Goal: Task Accomplishment & Management: Manage account settings

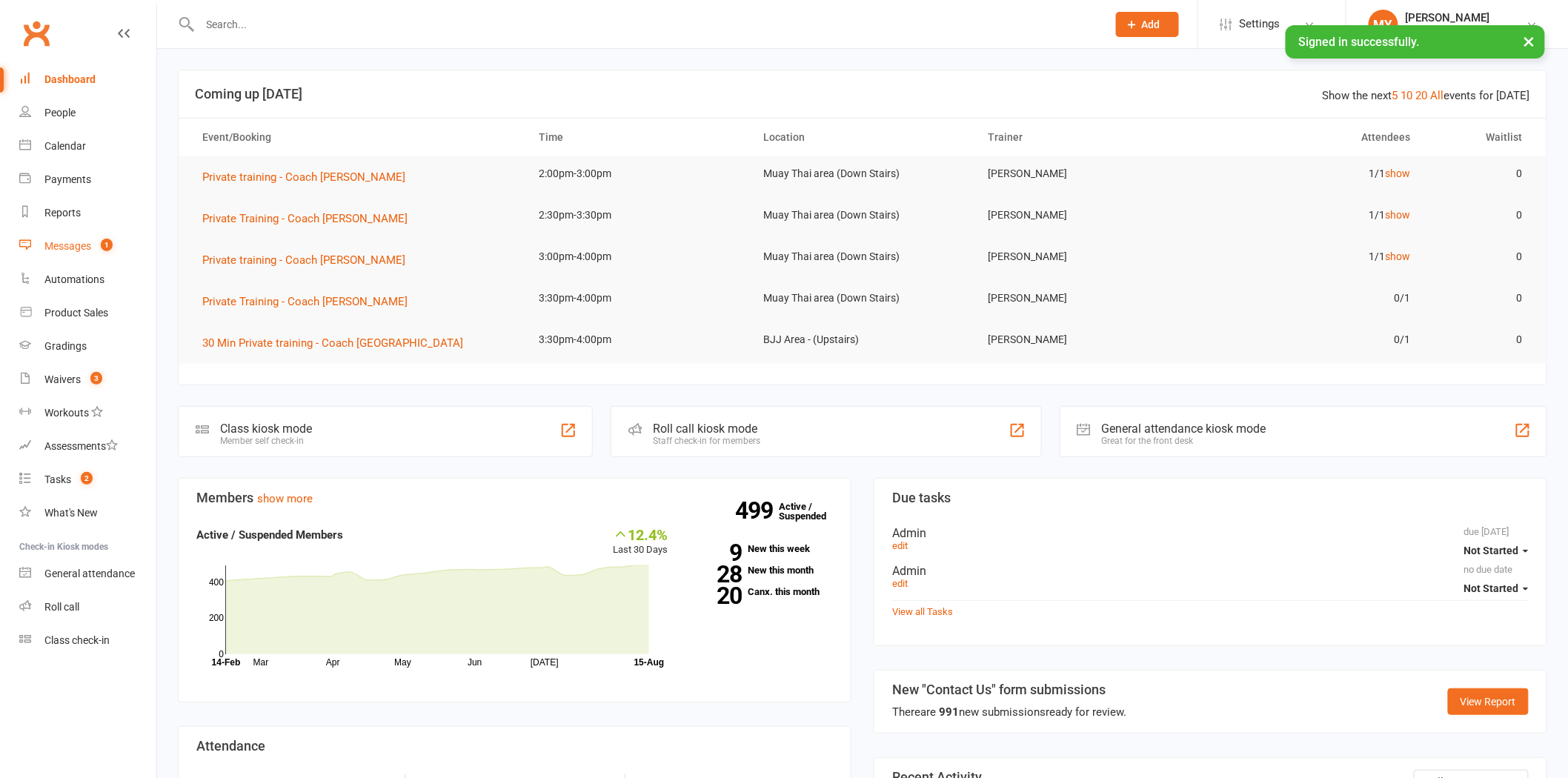
click at [120, 242] on link "Messages 1" at bounding box center [88, 247] width 137 height 34
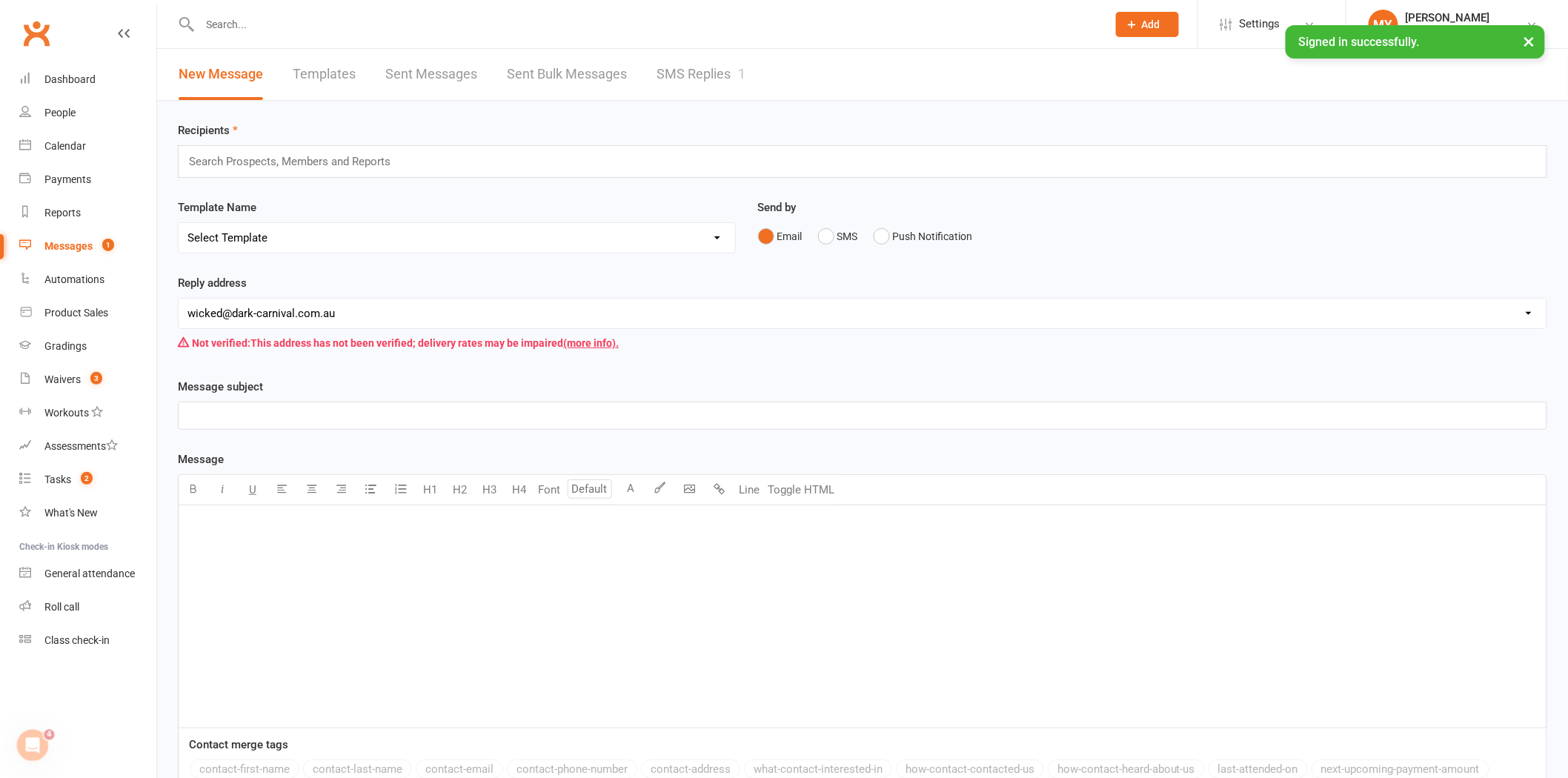
click at [702, 48] on link "SMS Replies 1" at bounding box center [701, 74] width 89 height 51
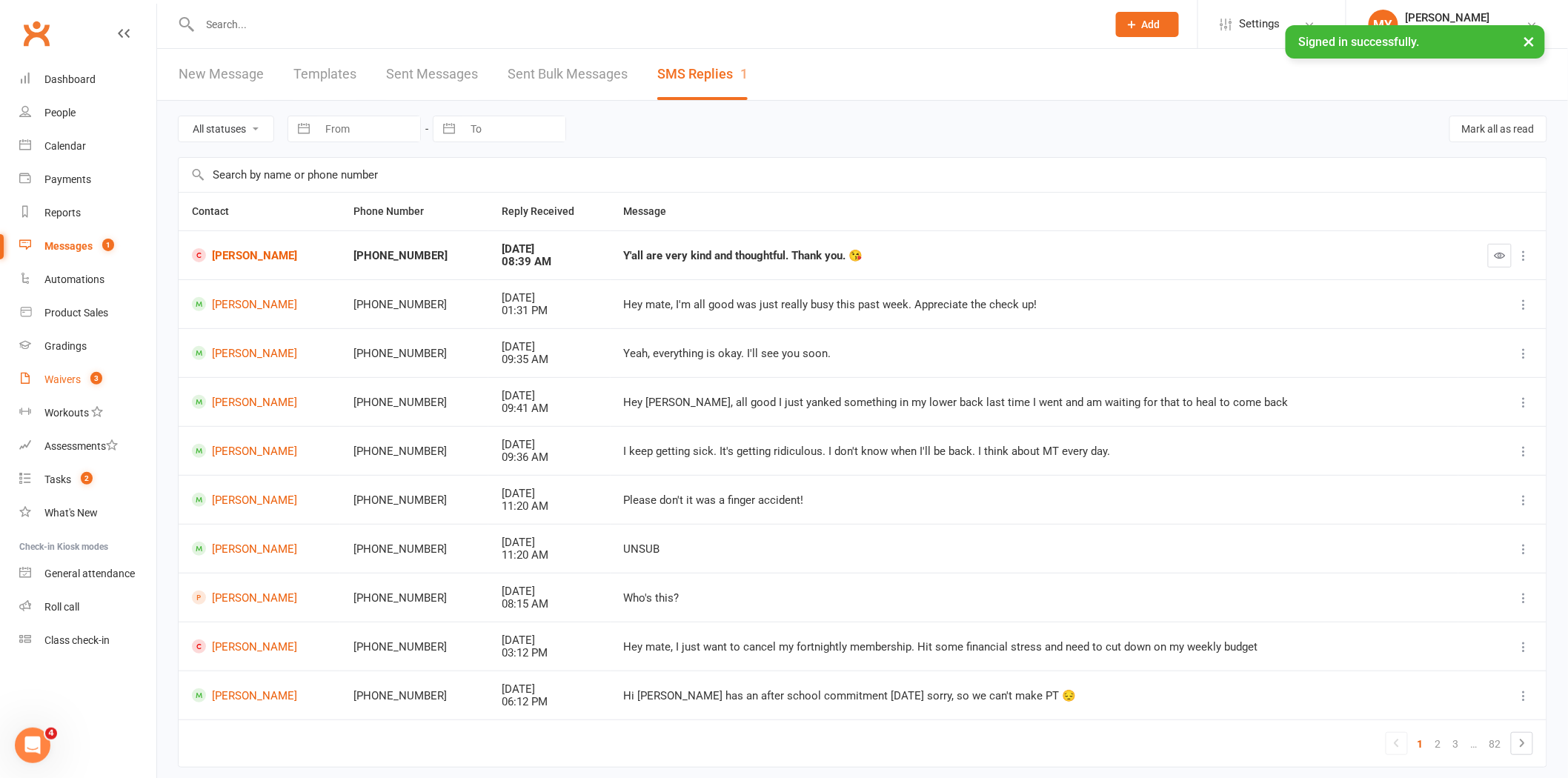
click at [94, 382] on span "3" at bounding box center [96, 378] width 12 height 13
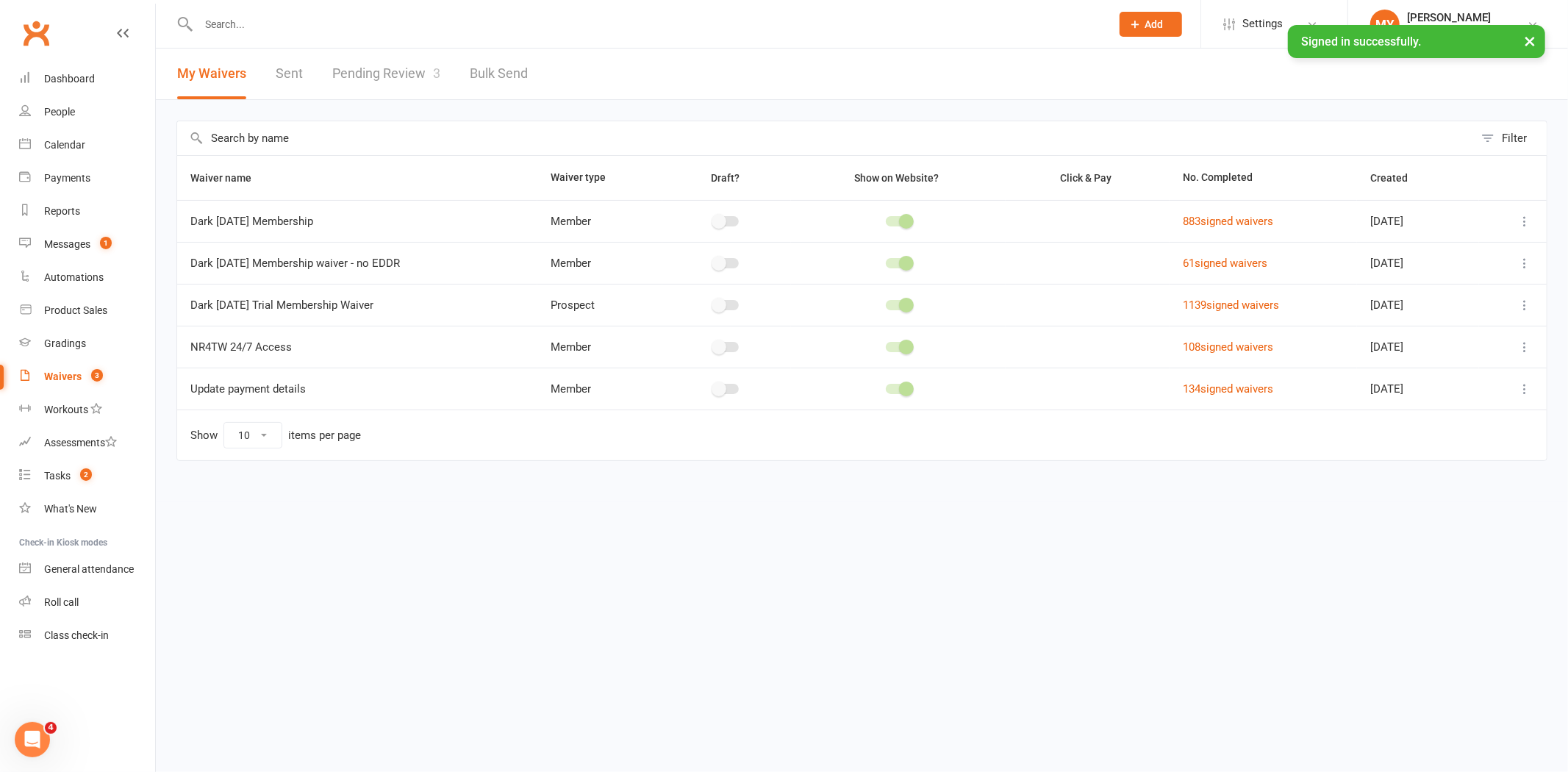
click at [394, 77] on link "Pending Review 3" at bounding box center [386, 73] width 108 height 51
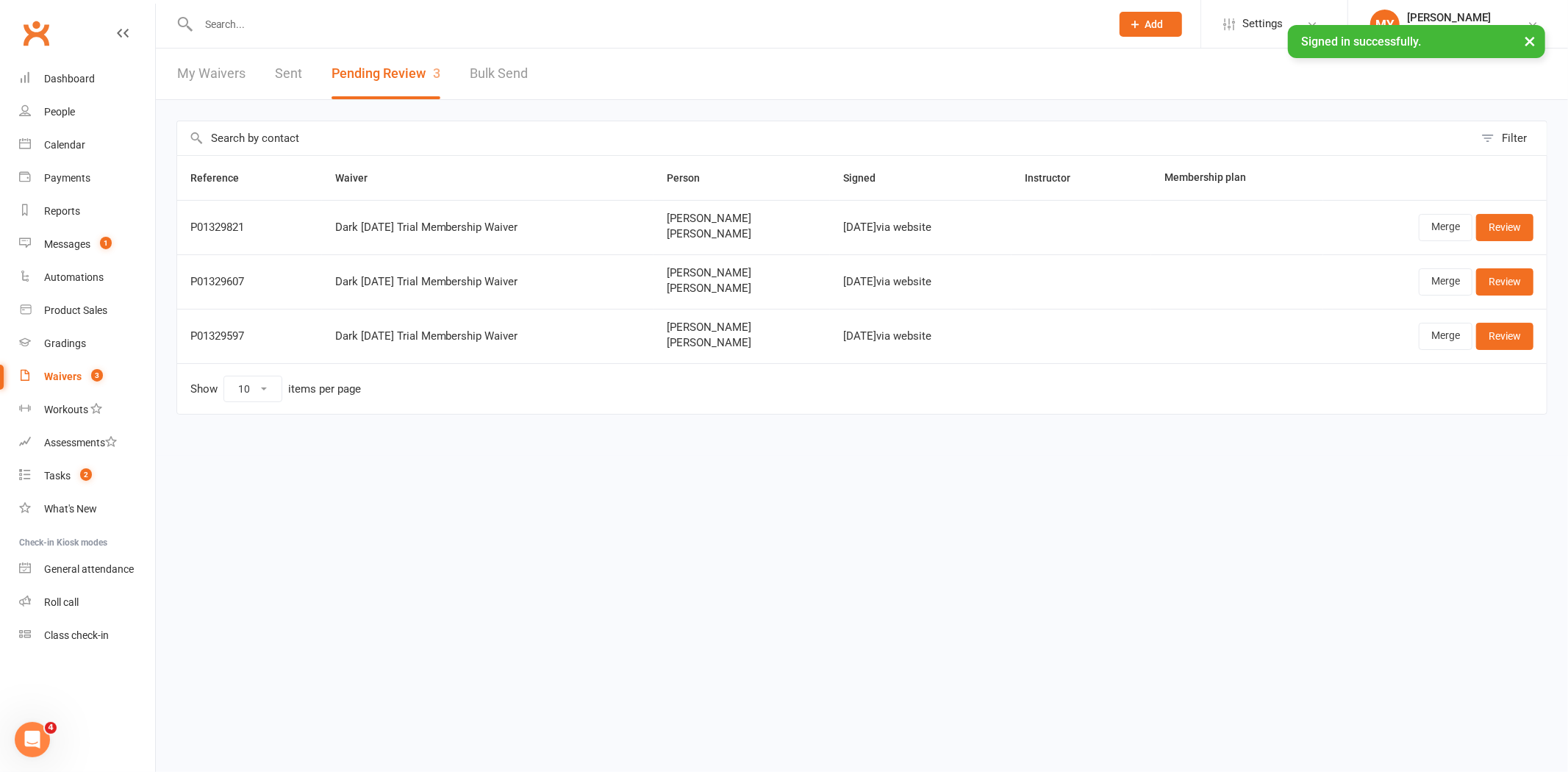
click at [215, 25] on input "text" at bounding box center [647, 24] width 907 height 20
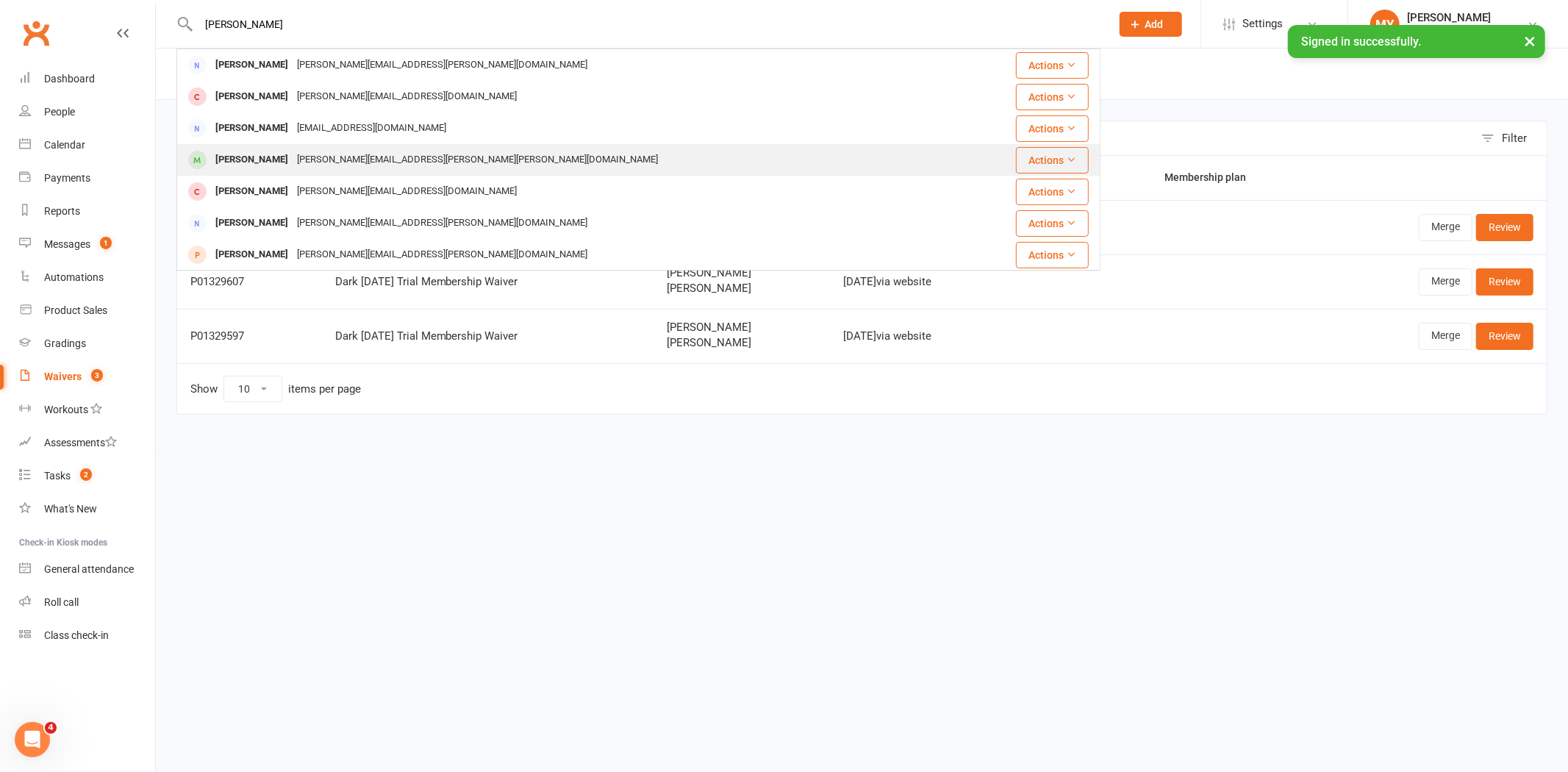
type input "[PERSON_NAME]"
click at [334, 145] on div "[PERSON_NAME] [PERSON_NAME][EMAIL_ADDRESS][PERSON_NAME][PERSON_NAME][DOMAIN_NAM…" at bounding box center [570, 160] width 786 height 31
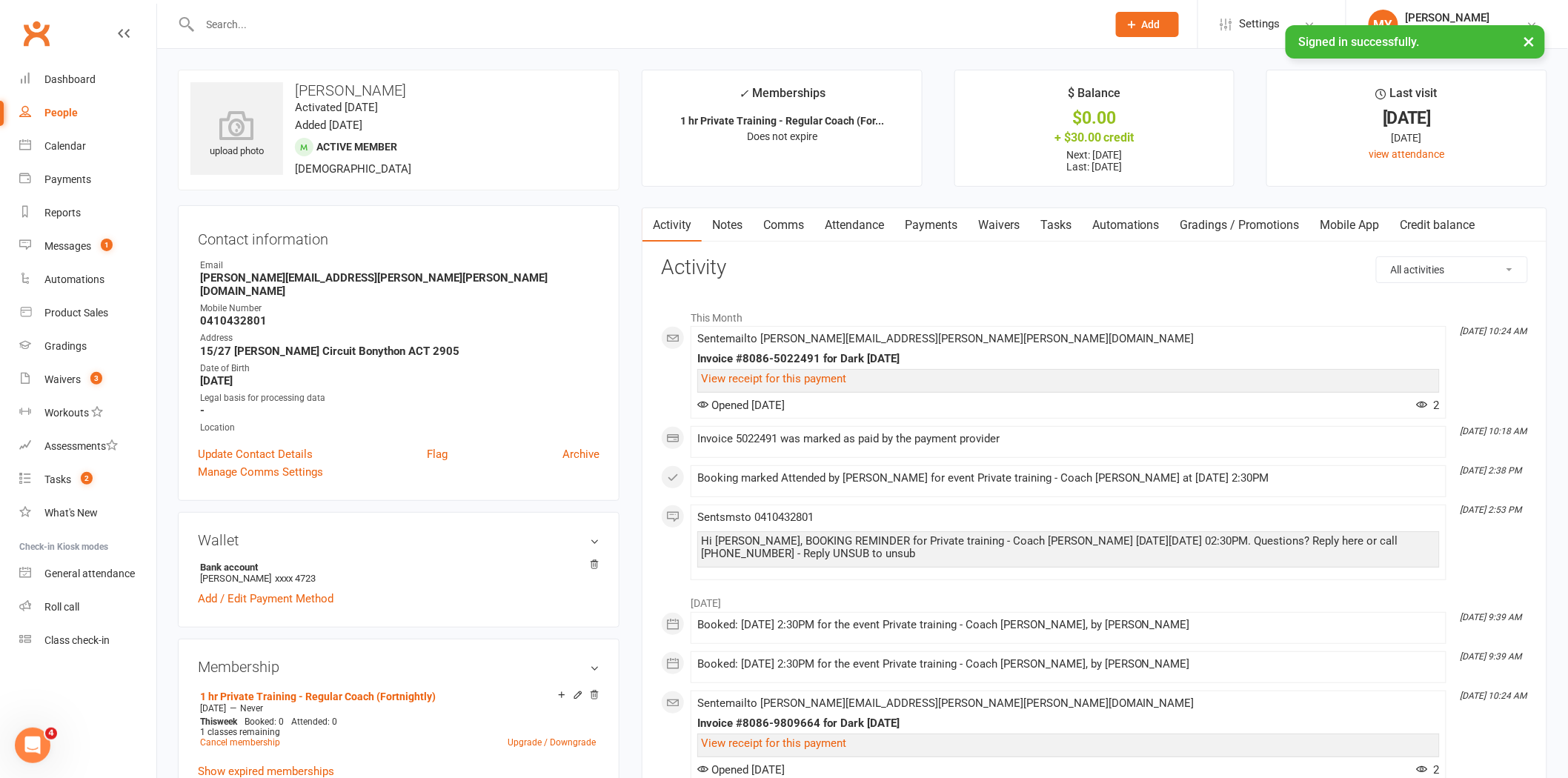
click at [944, 227] on link "Payments" at bounding box center [931, 225] width 74 height 34
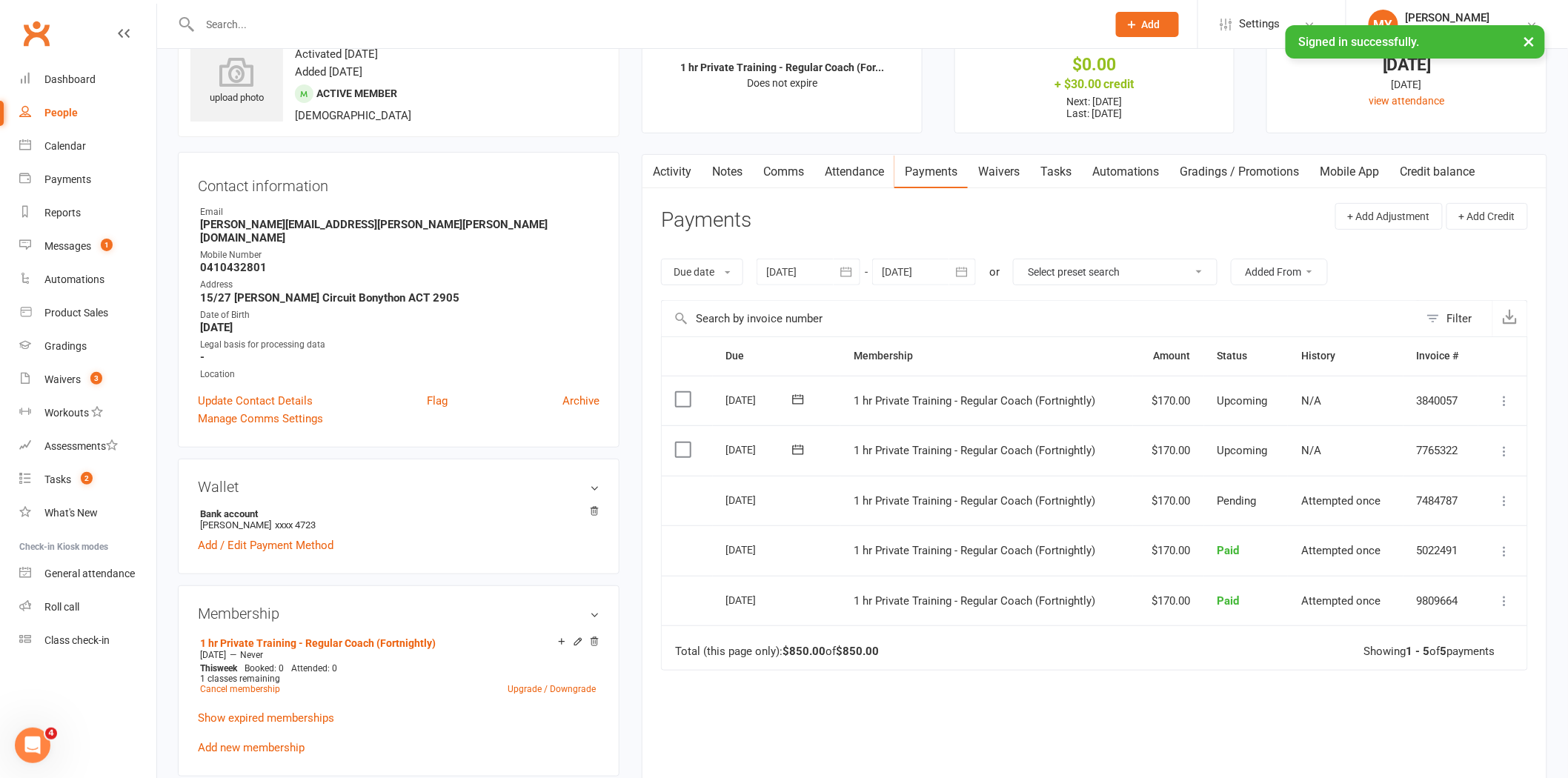
scroll to position [82, 0]
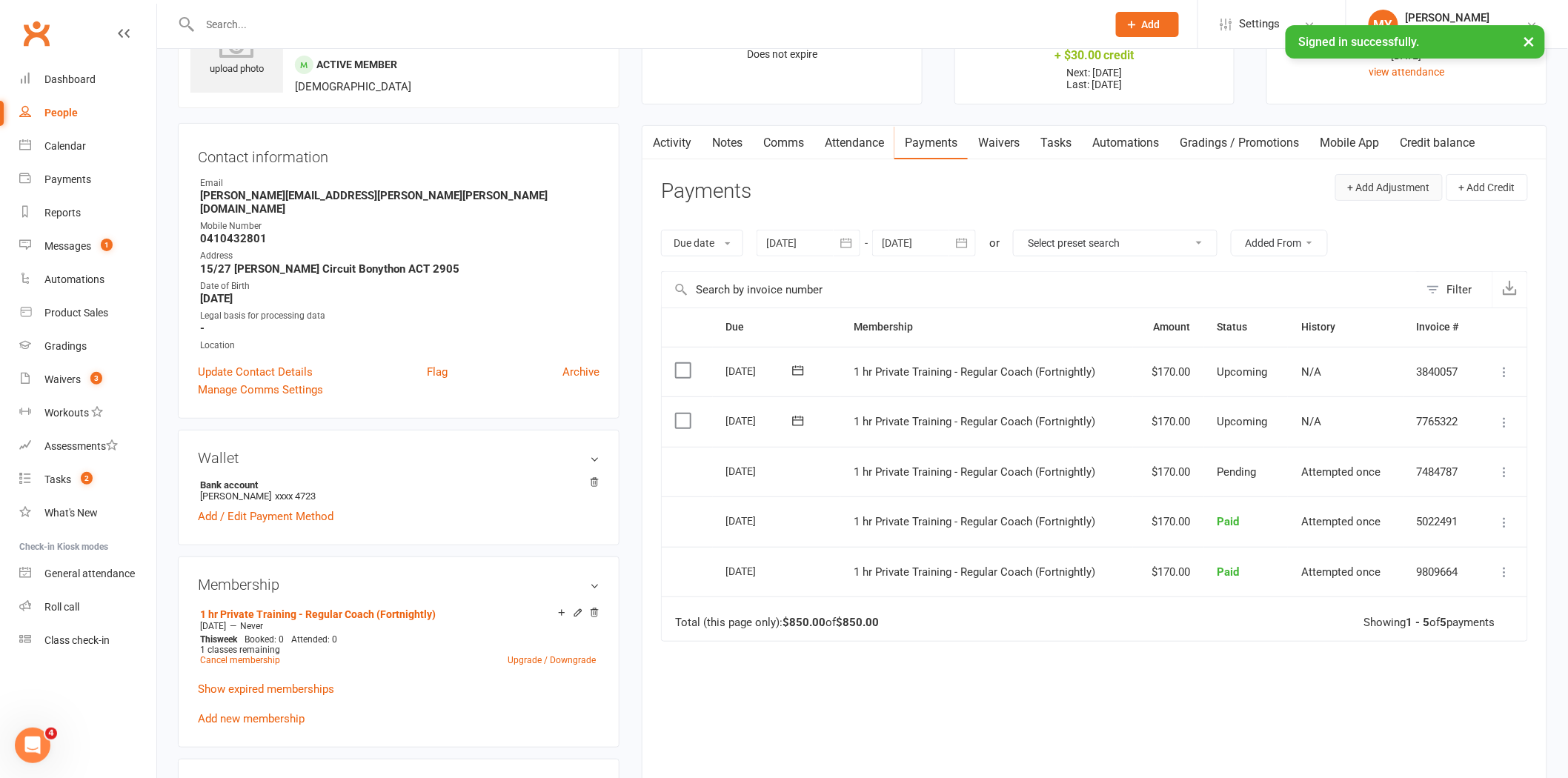
click at [1396, 190] on button "+ Add Adjustment" at bounding box center [1388, 187] width 107 height 27
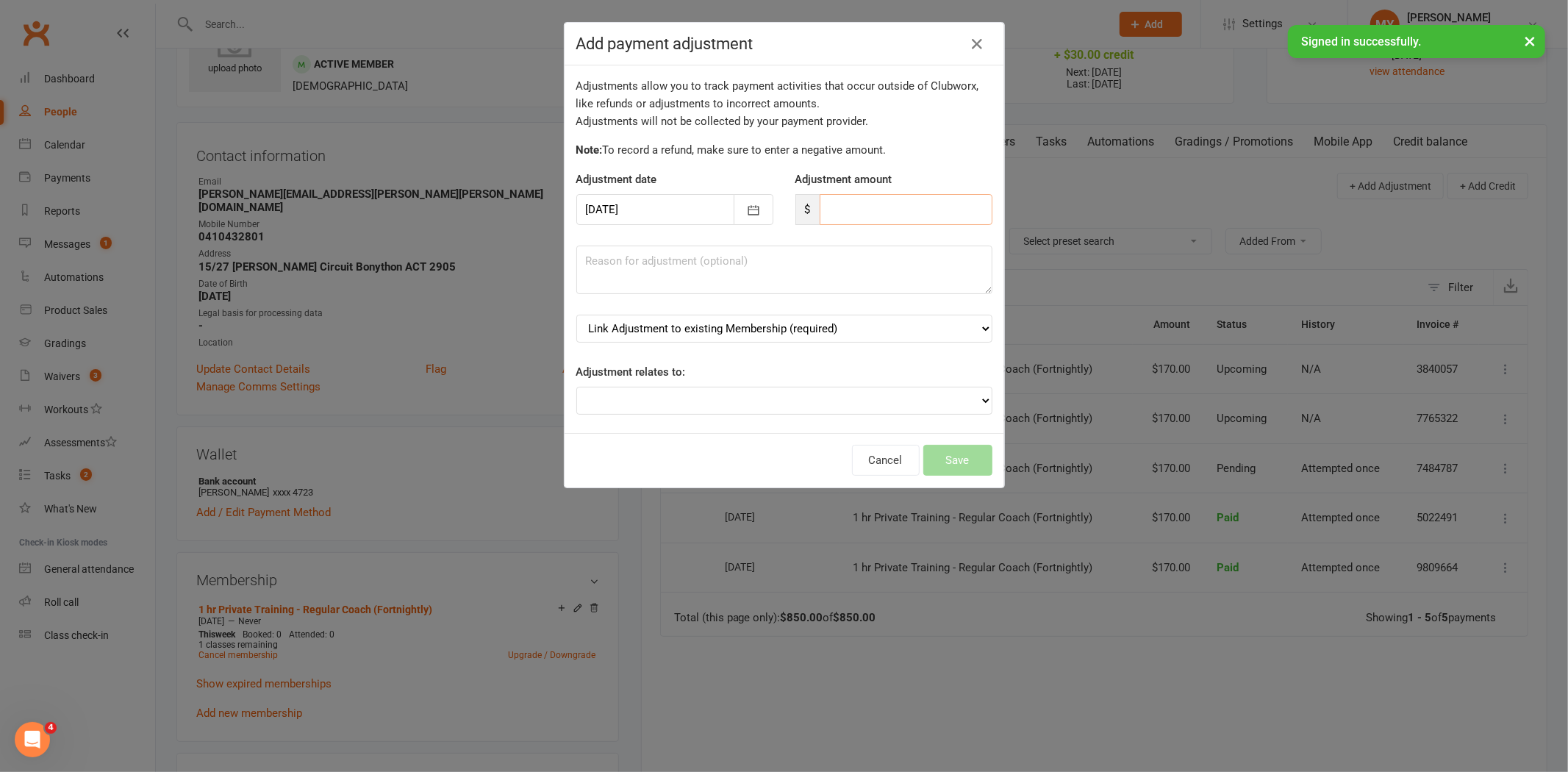
click at [859, 215] on input "number" at bounding box center [906, 209] width 173 height 31
type input "10"
click at [886, 331] on select "Link Adjustment to existing Membership (required) 1 hr Private Training - Regul…" at bounding box center [784, 328] width 416 height 28
click at [969, 43] on icon "button" at bounding box center [977, 43] width 18 height 18
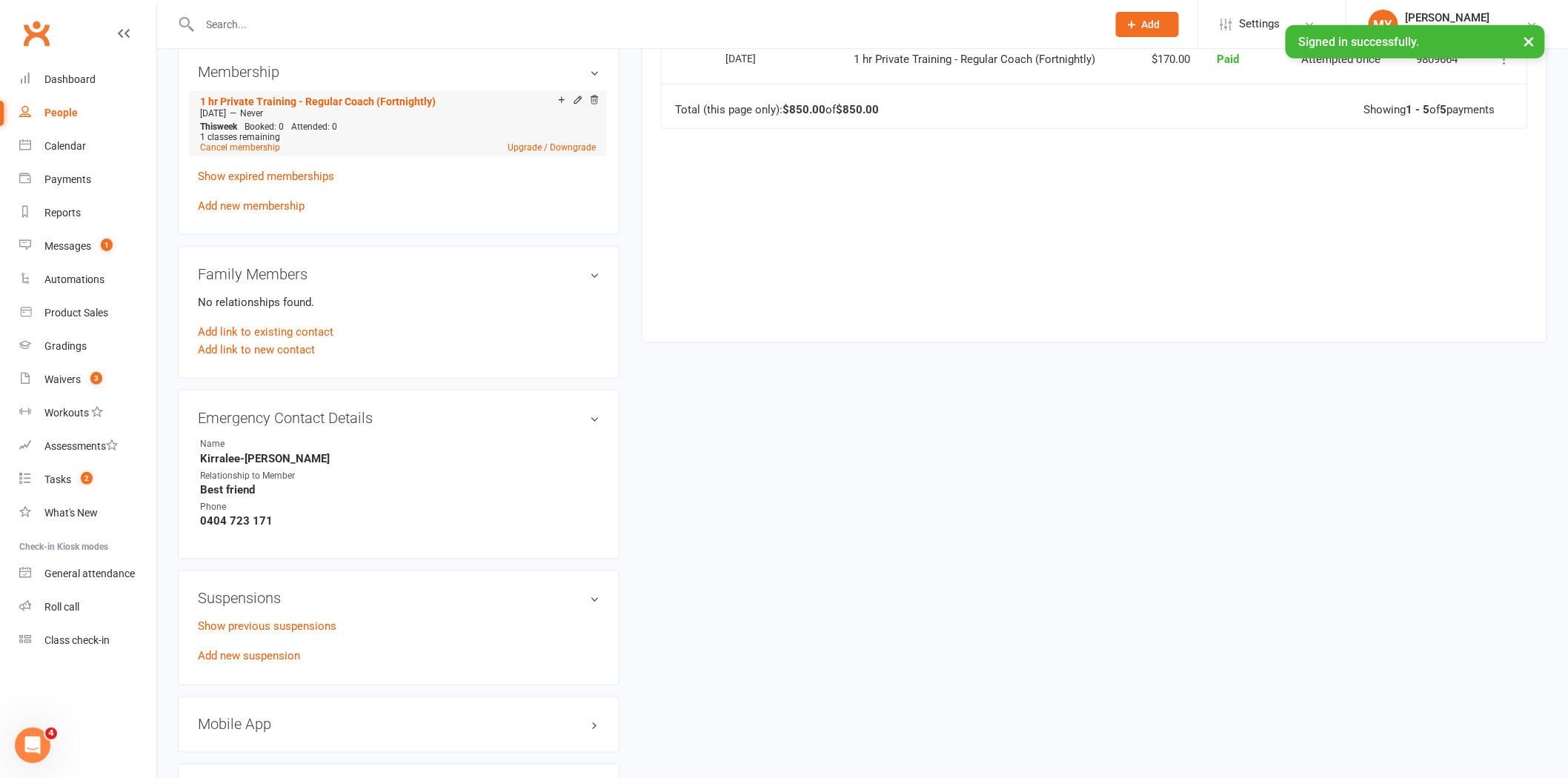
scroll to position [741, 0]
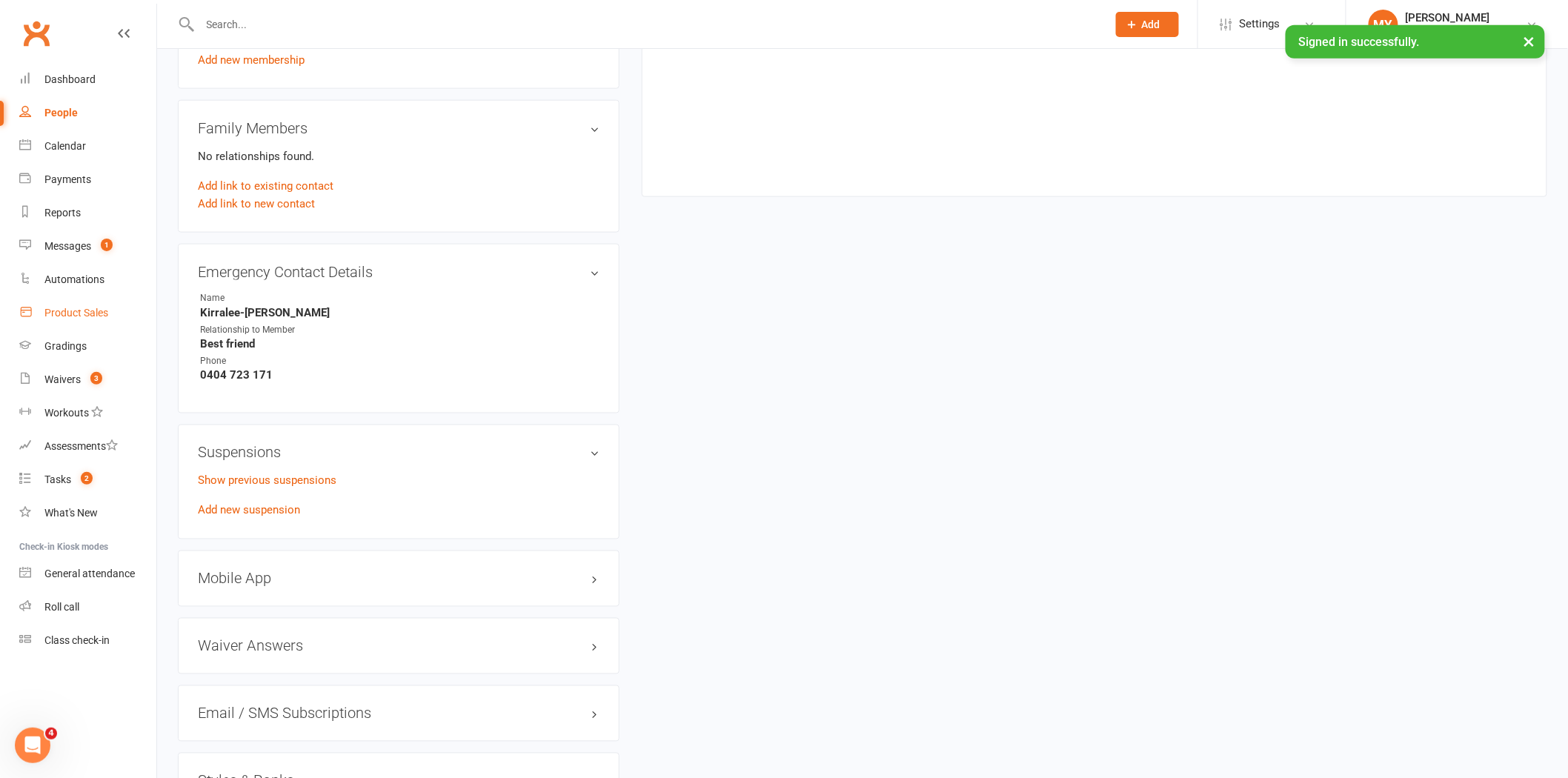
click at [122, 321] on link "Product Sales" at bounding box center [88, 313] width 137 height 34
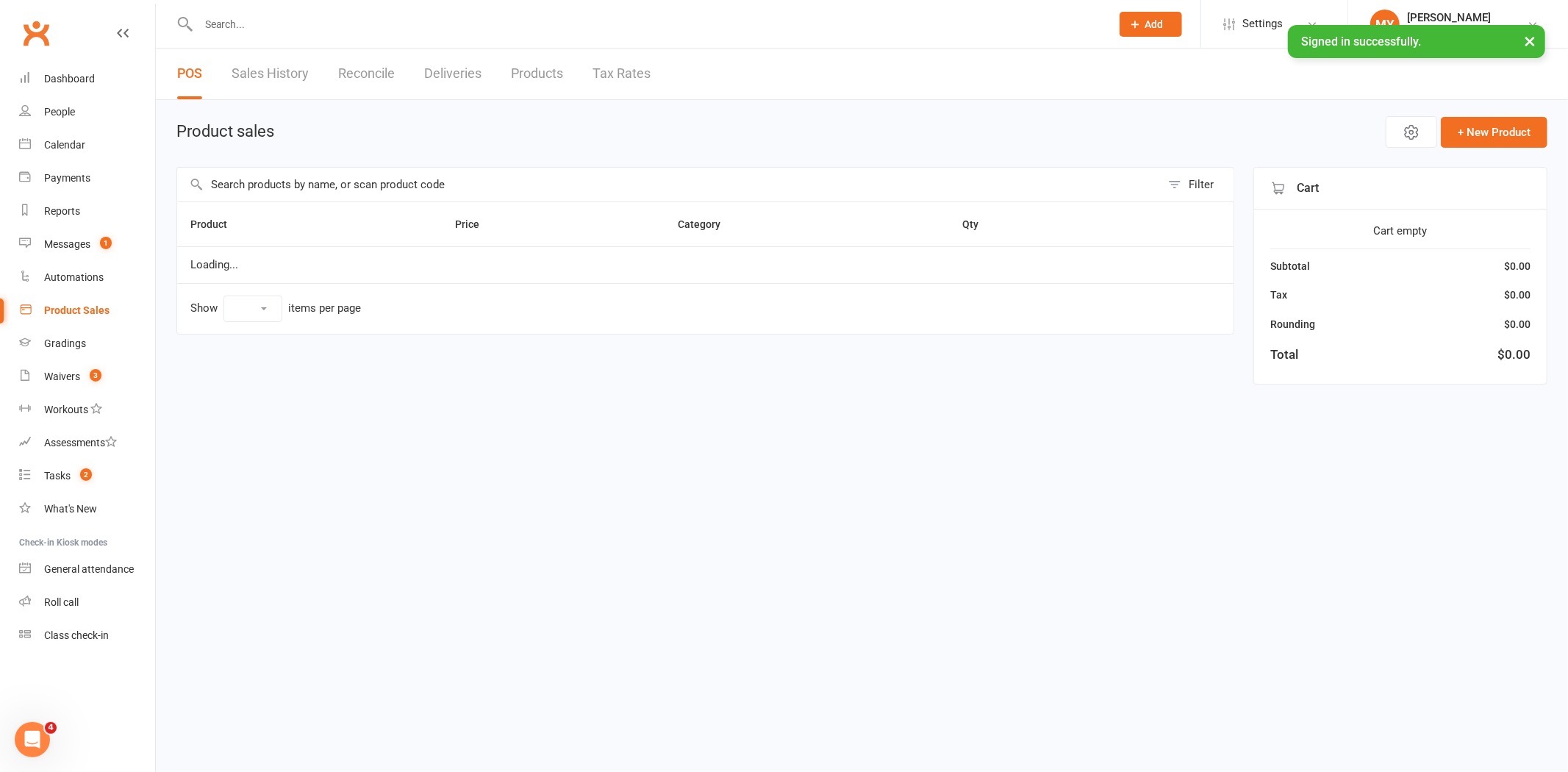
select select "100"
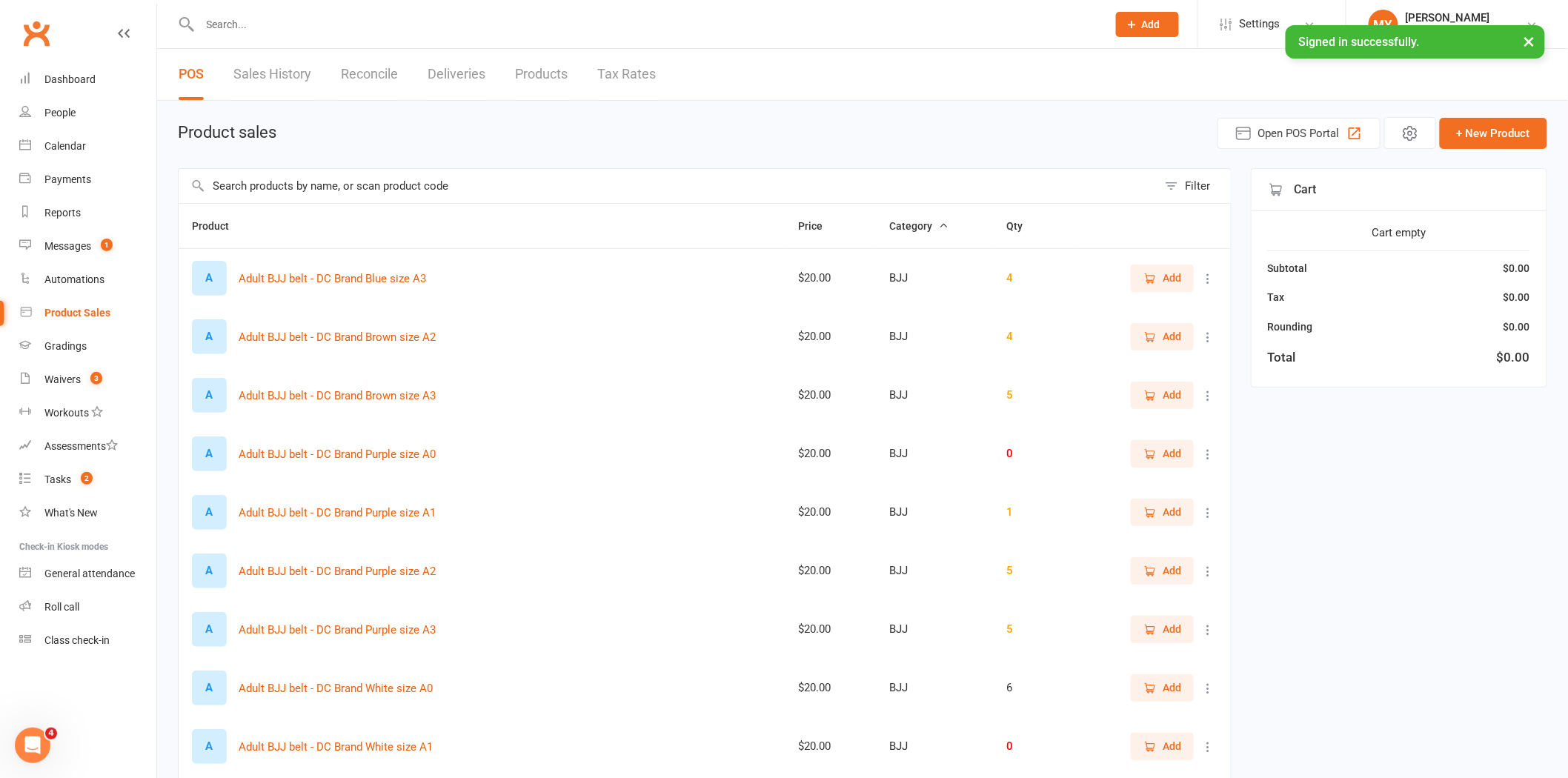
click at [264, 187] on input "text" at bounding box center [668, 185] width 979 height 34
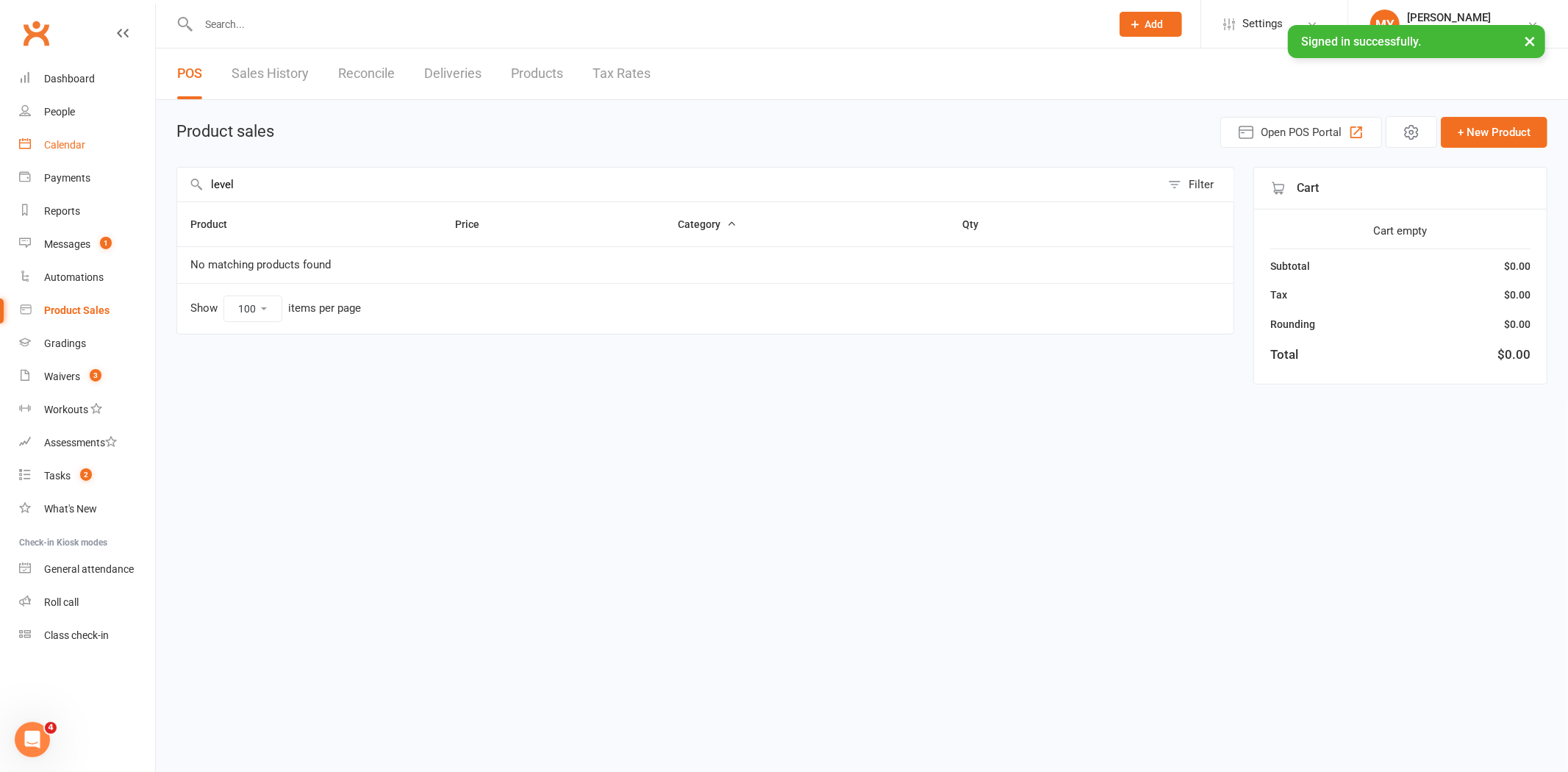
type input "level"
click at [59, 145] on div "Calendar" at bounding box center [65, 144] width 42 height 12
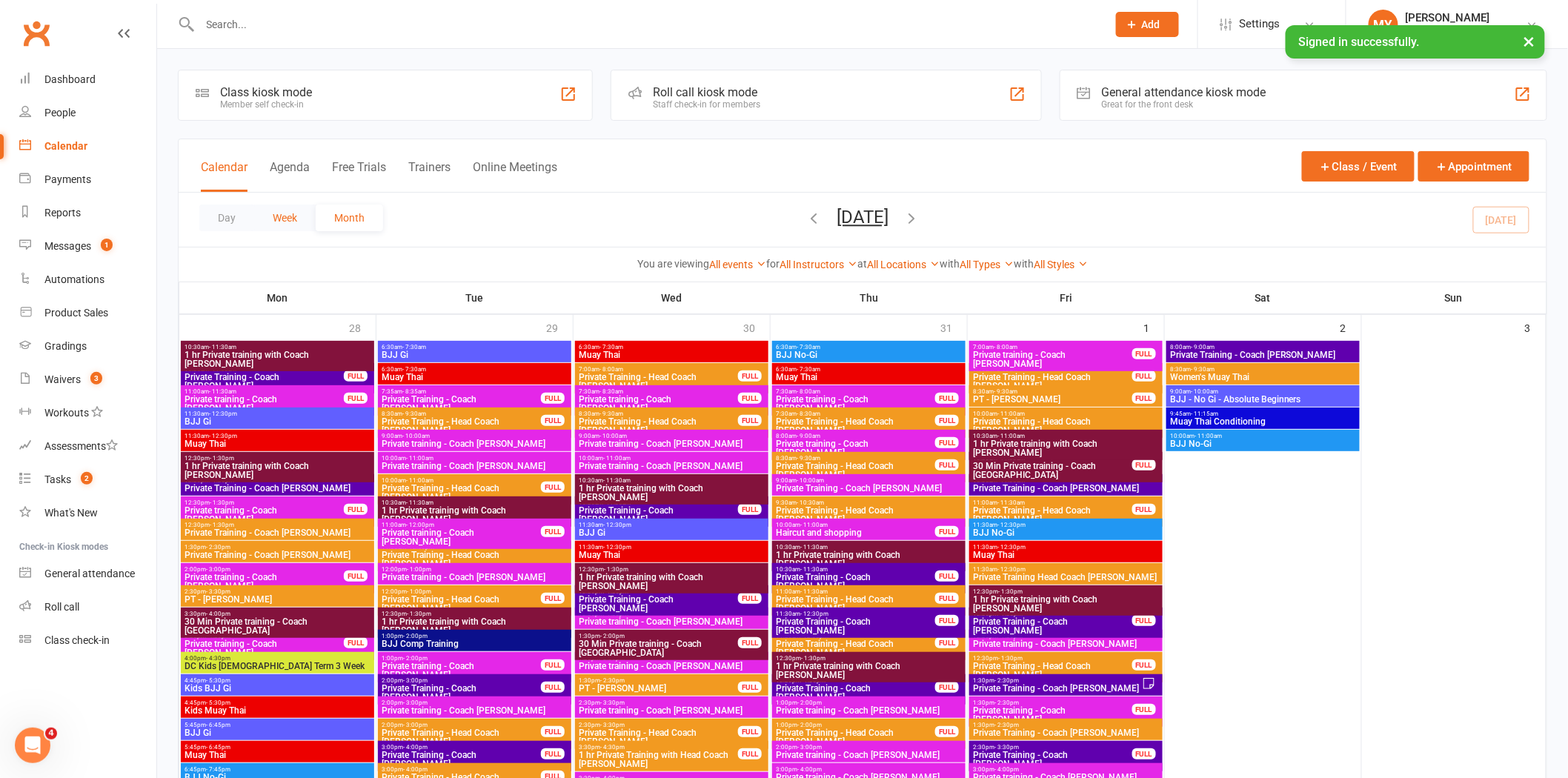
click at [281, 211] on button "Week" at bounding box center [285, 217] width 61 height 27
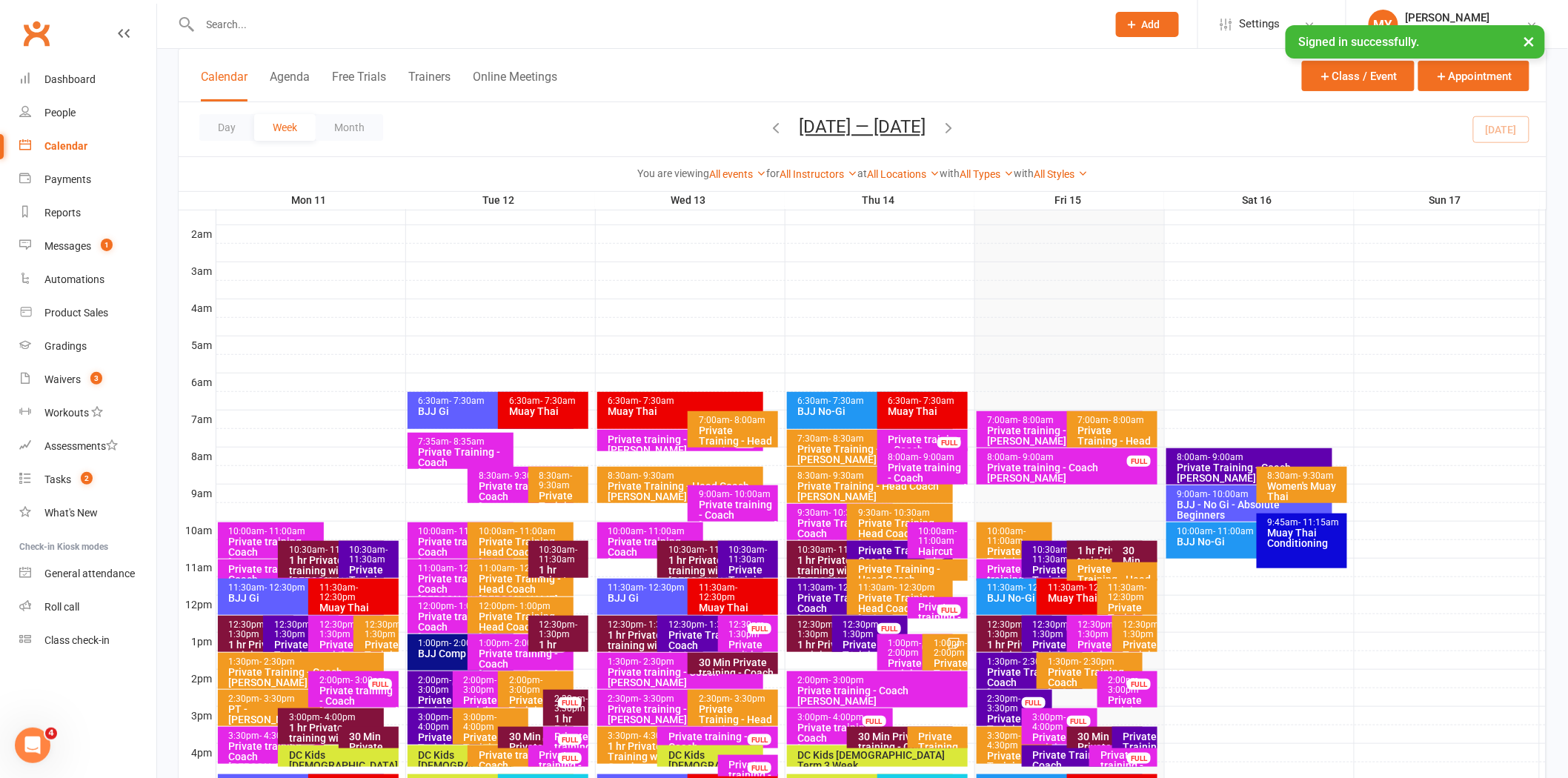
scroll to position [411, 0]
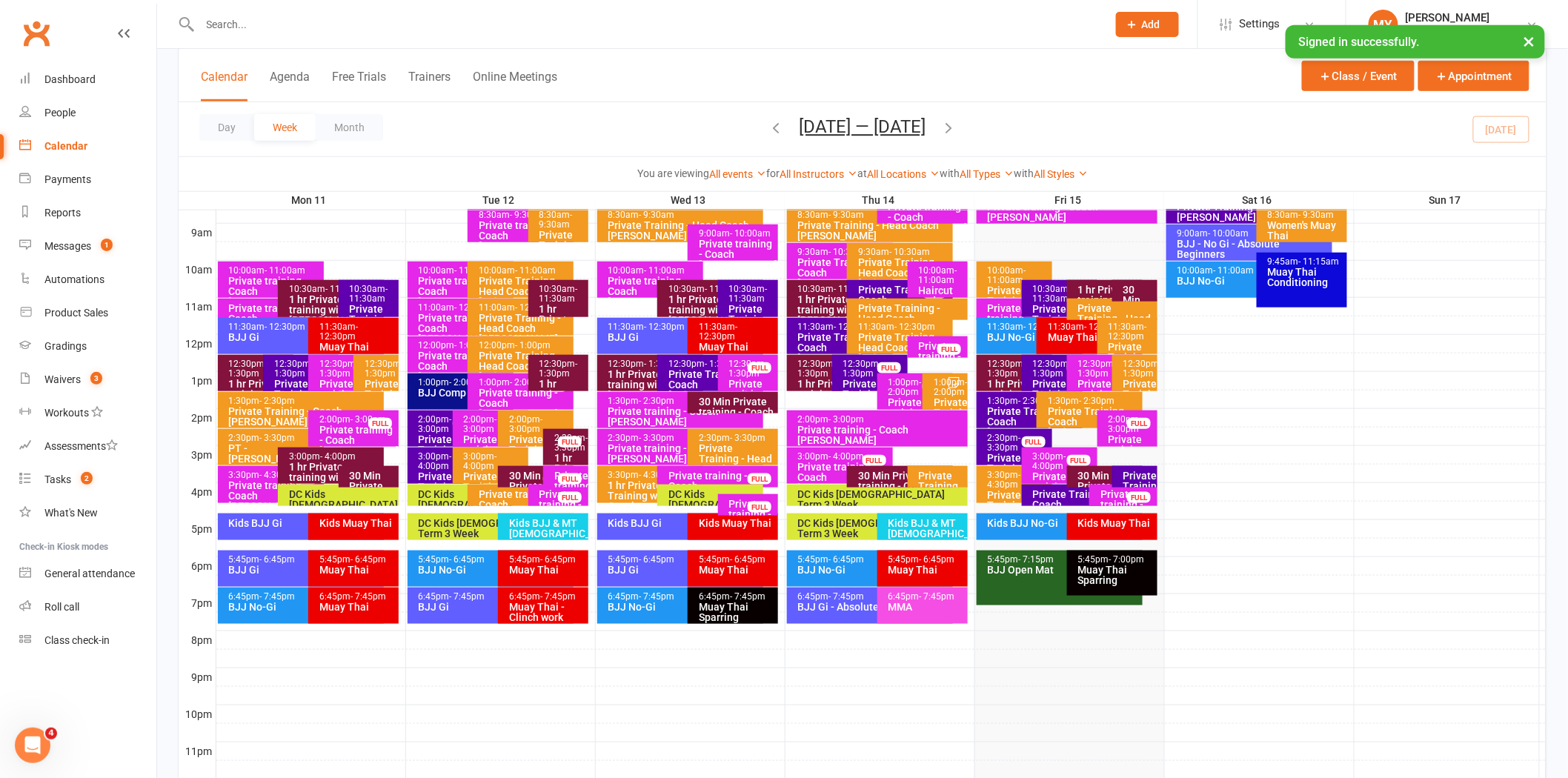
click at [1108, 494] on div "Private training - Coach [PERSON_NAME]" at bounding box center [1126, 510] width 55 height 42
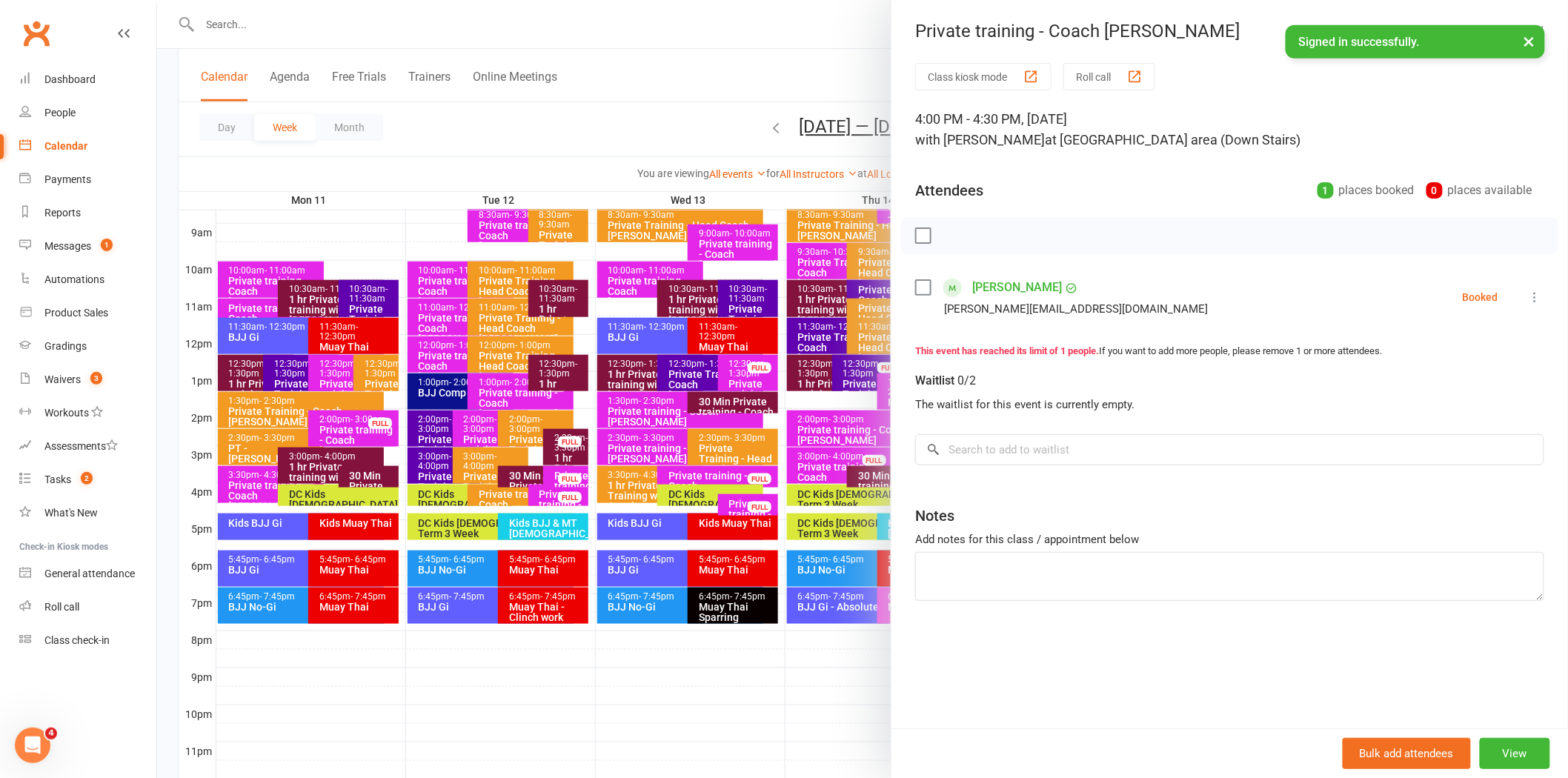
click at [620, 136] on div at bounding box center [863, 389] width 1411 height 778
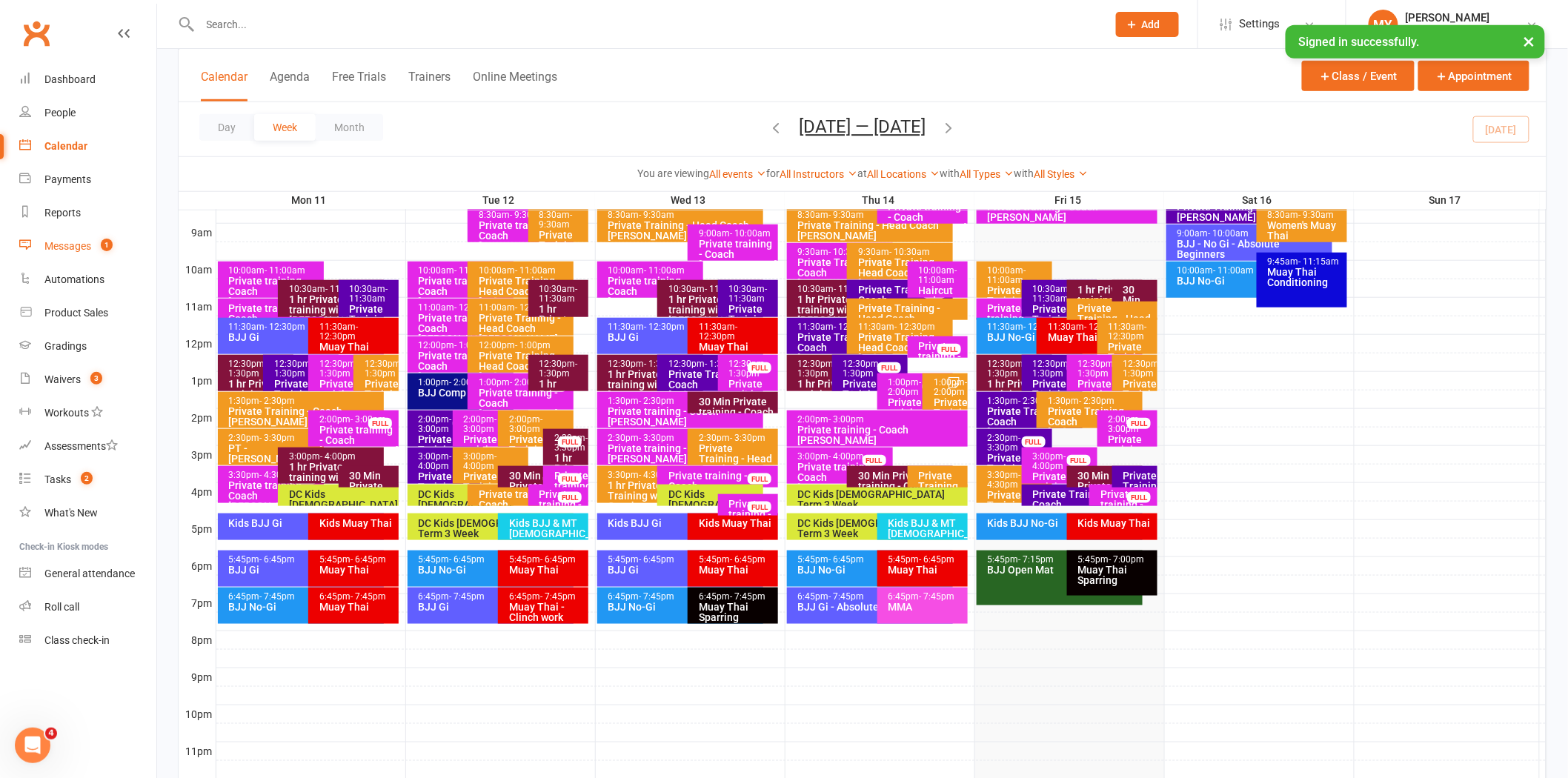
click at [75, 250] on div "Messages" at bounding box center [68, 246] width 47 height 12
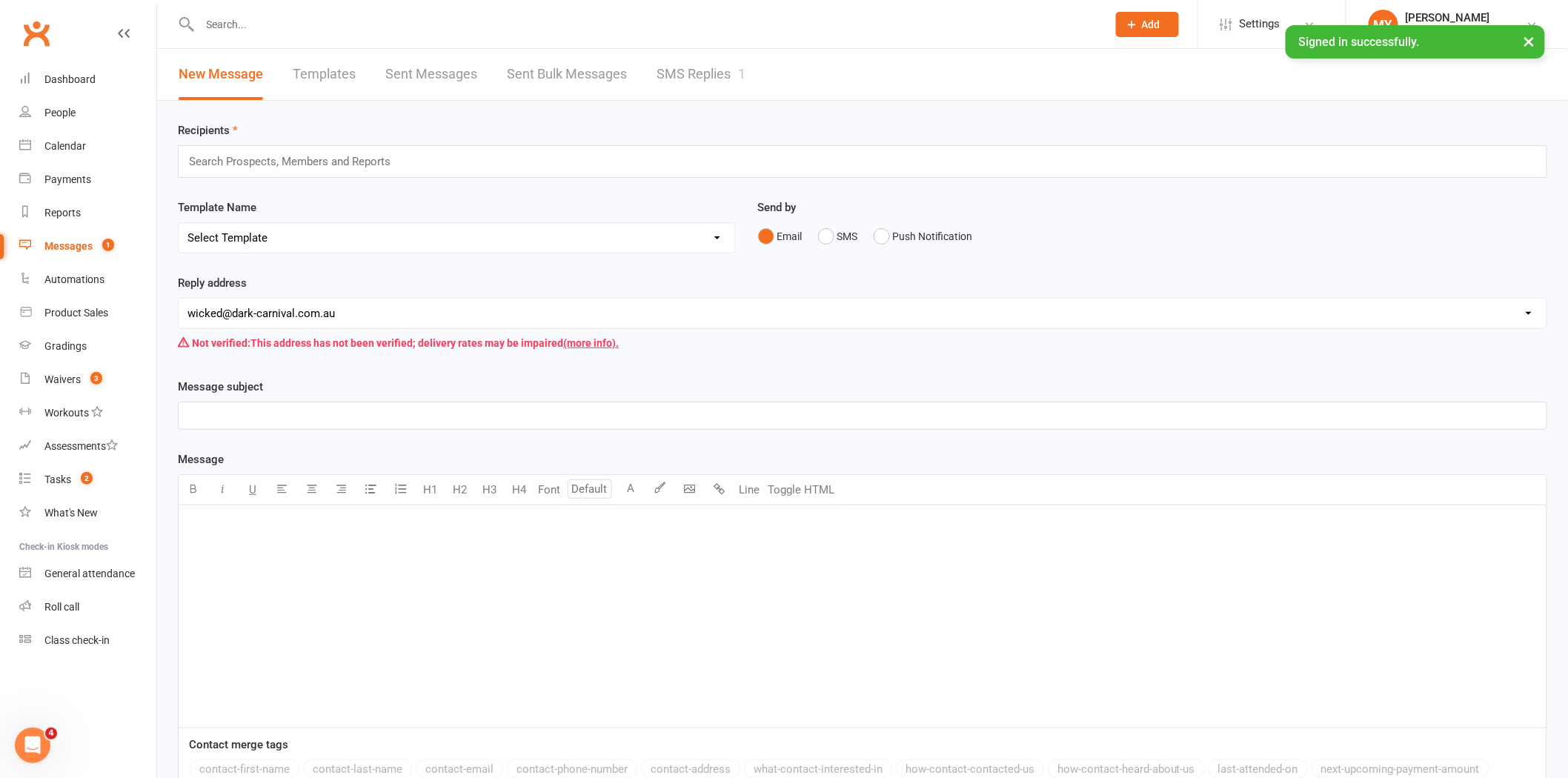
click at [683, 75] on link "SMS Replies 1" at bounding box center [701, 74] width 89 height 51
